Goal: Information Seeking & Learning: Learn about a topic

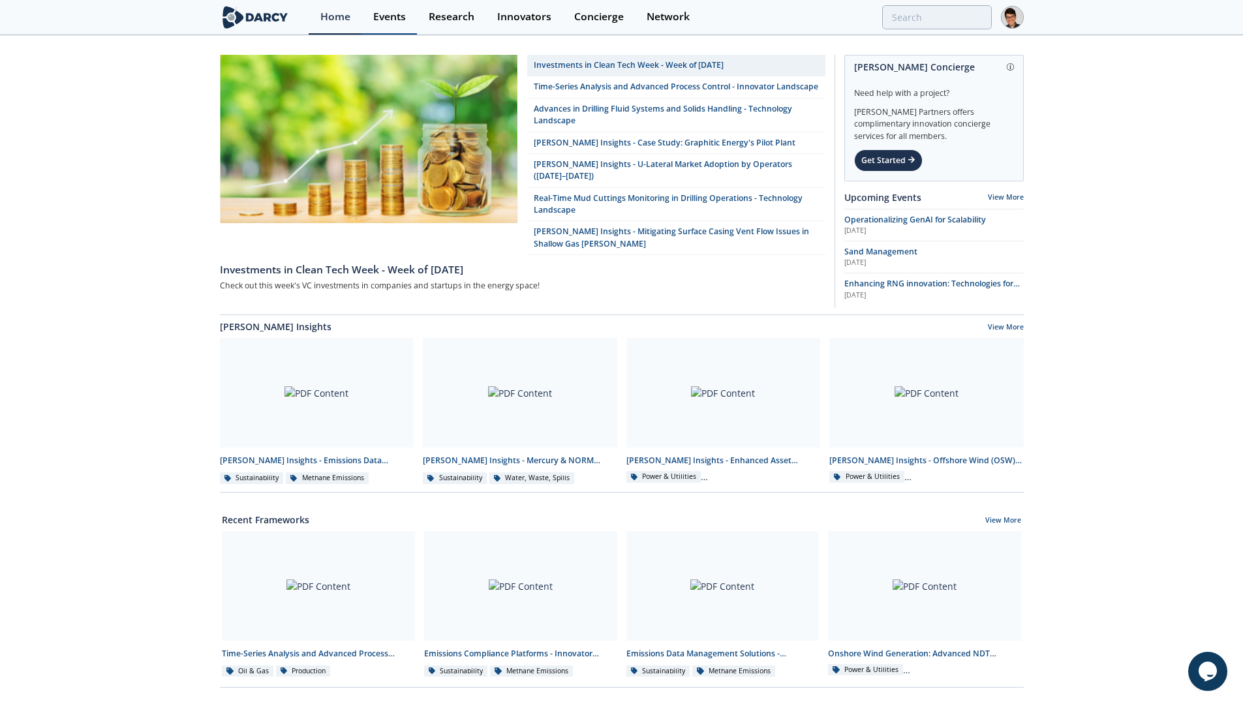
click at [387, 27] on link "Events" at bounding box center [389, 17] width 55 height 35
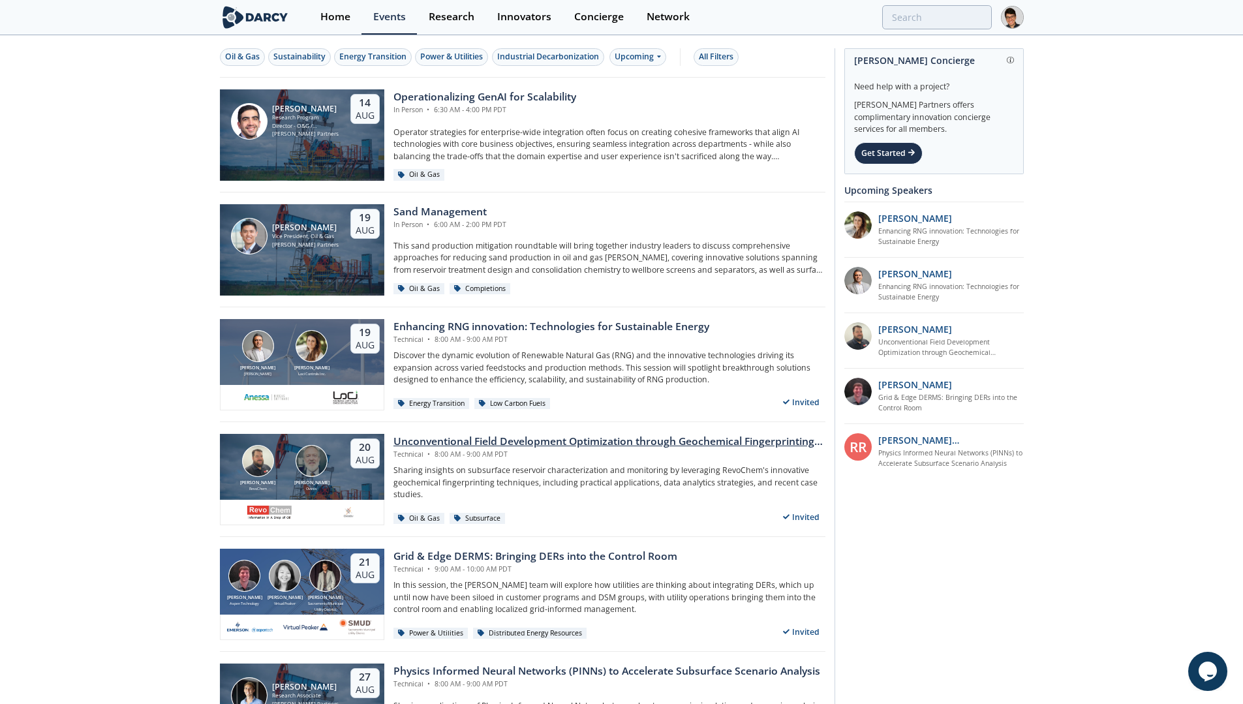
click at [469, 447] on div "Unconventional Field Development Optimization through Geochemical Fingerprintin…" at bounding box center [610, 442] width 432 height 16
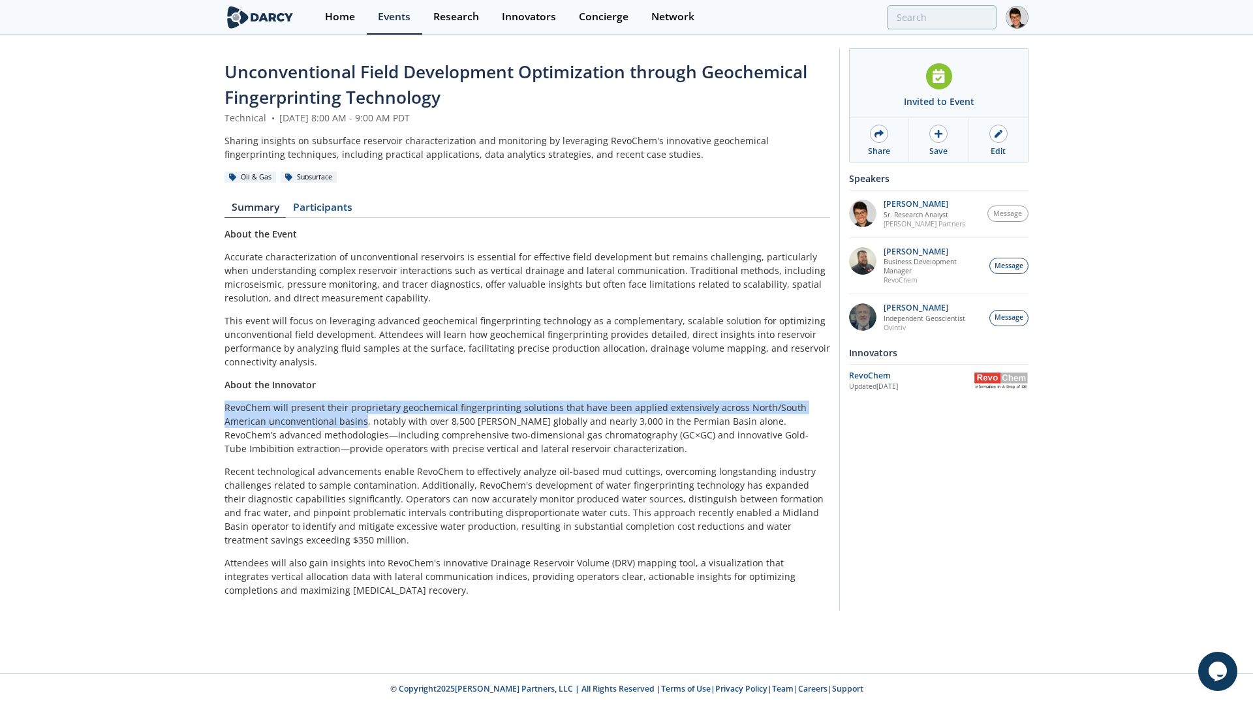
drag, startPoint x: 320, startPoint y: 420, endPoint x: 225, endPoint y: 408, distance: 96.1
click at [225, 408] on p "RevoChem will present their proprietary geochemical fingerprinting solutions th…" at bounding box center [528, 428] width 606 height 55
copy p "RevoChem will present their proprietary geochemical fingerprinting solutions th…"
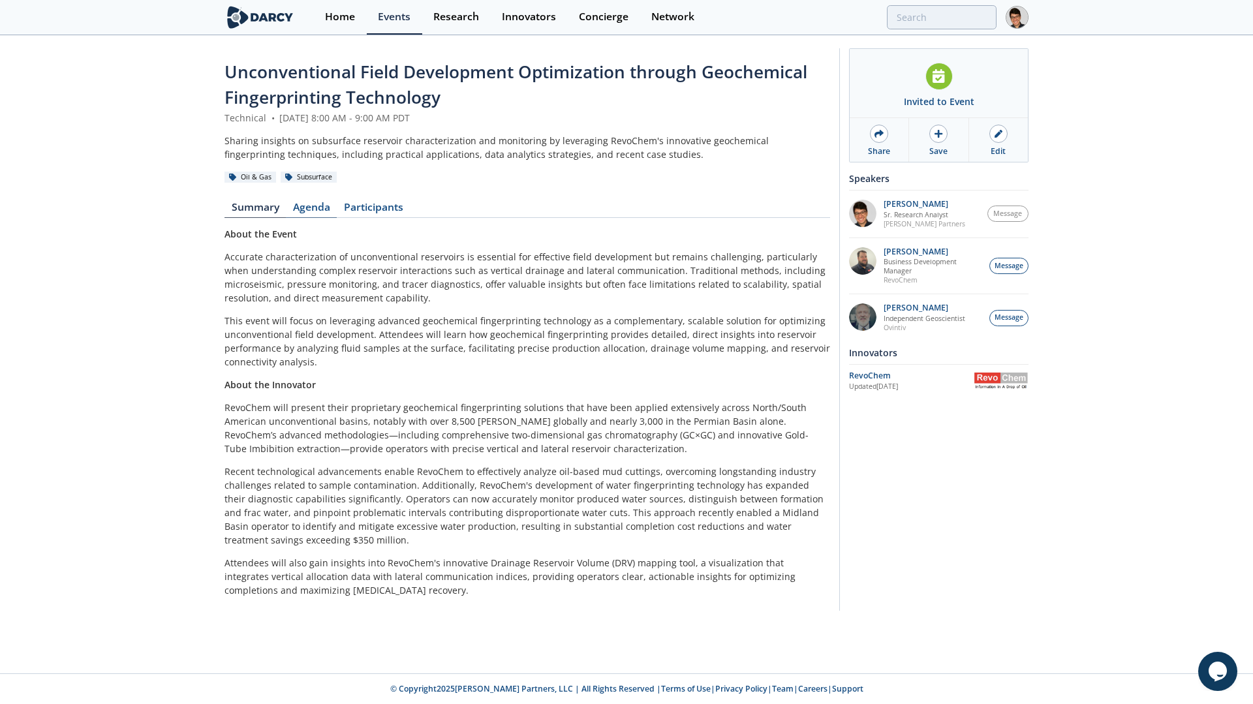
click at [311, 206] on link "Agenda" at bounding box center [311, 210] width 51 height 16
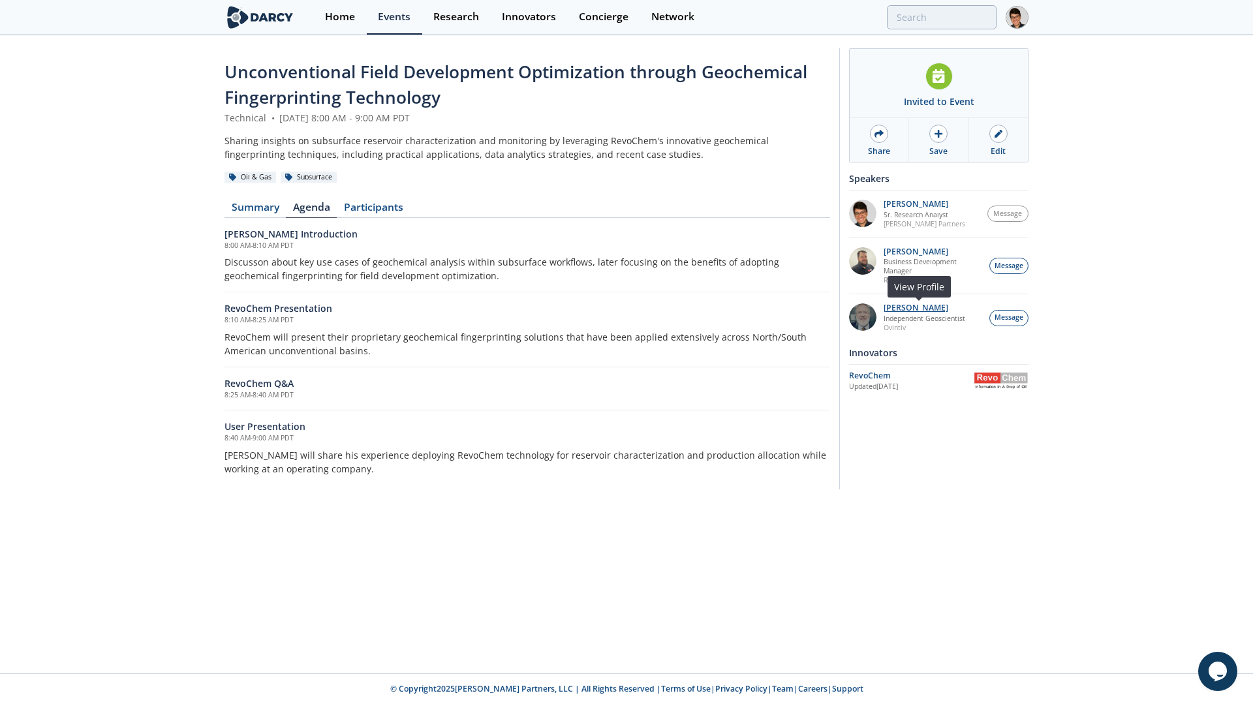
click at [911, 304] on p "[PERSON_NAME]" at bounding box center [925, 308] width 82 height 9
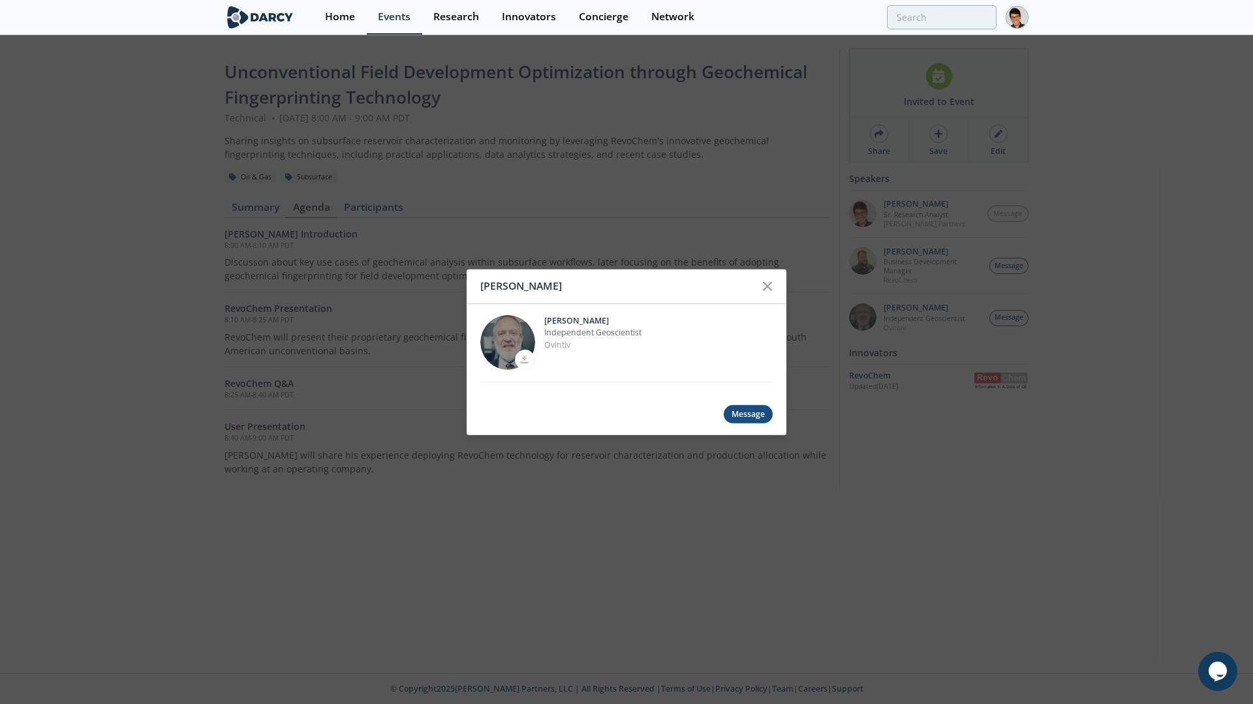
click at [570, 323] on p "[PERSON_NAME]" at bounding box center [658, 321] width 228 height 12
click at [523, 346] on img at bounding box center [507, 342] width 55 height 55
click at [773, 285] on icon at bounding box center [768, 286] width 16 height 16
